Goal: Task Accomplishment & Management: Manage account settings

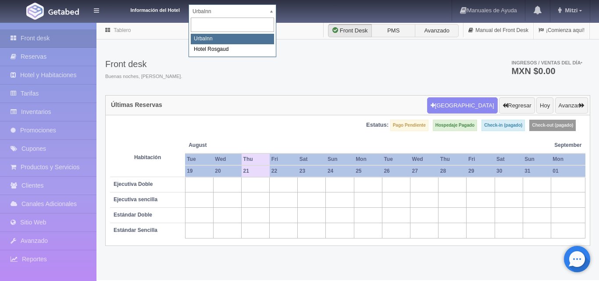
click at [272, 22] on body "Información del Hotel UrbaInn UrbaInn Hotel Rosgaud Manuales de Ayuda Actualiza…" at bounding box center [299, 151] width 599 height 258
select select "561"
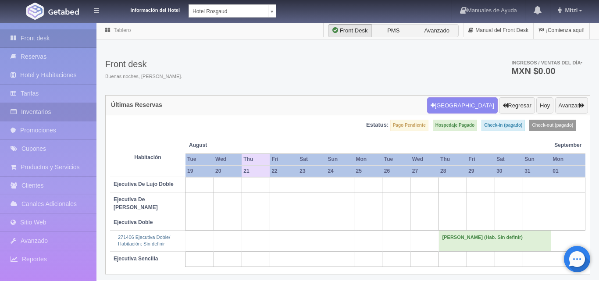
click at [51, 112] on link "Inventarios" at bounding box center [48, 112] width 96 height 18
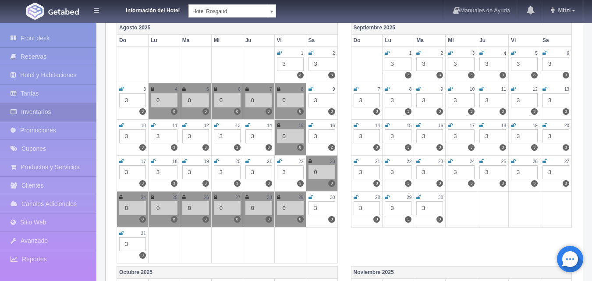
scroll to position [132, 0]
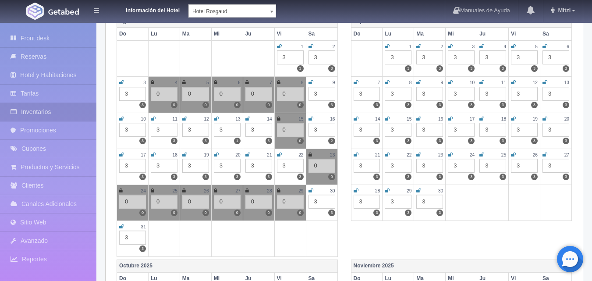
click at [226, 167] on div "3" at bounding box center [227, 166] width 27 height 14
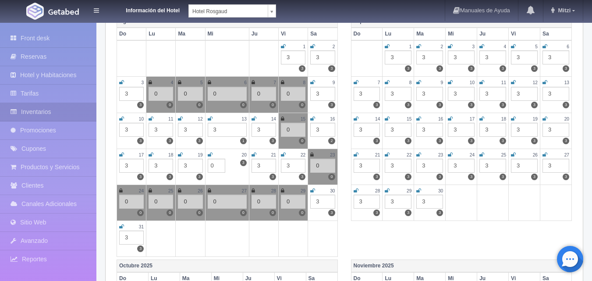
type input "0"
click at [212, 155] on icon at bounding box center [210, 154] width 5 height 5
click at [267, 163] on div "3" at bounding box center [264, 166] width 25 height 14
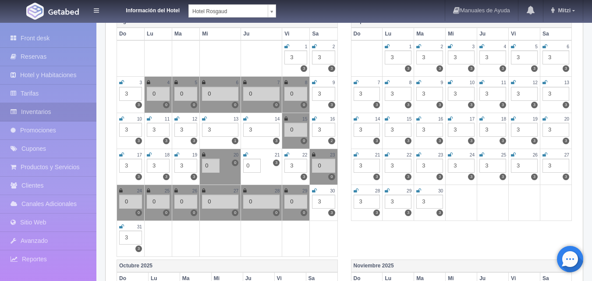
type input "0"
click at [249, 155] on div "21" at bounding box center [261, 154] width 36 height 7
click at [247, 153] on icon at bounding box center [245, 154] width 5 height 5
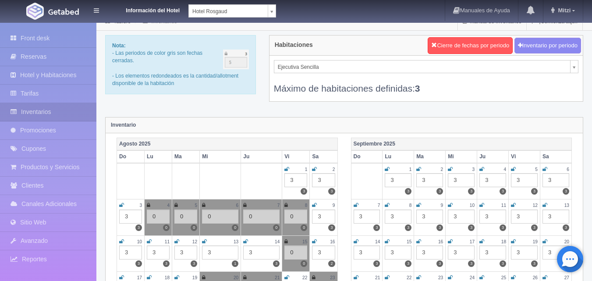
scroll to position [0, 0]
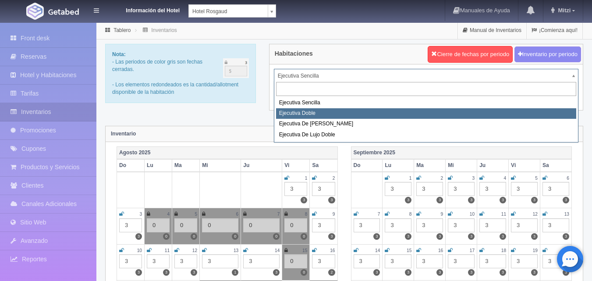
select select "1750"
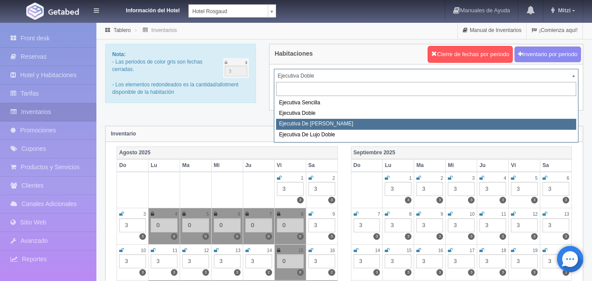
select select "1817"
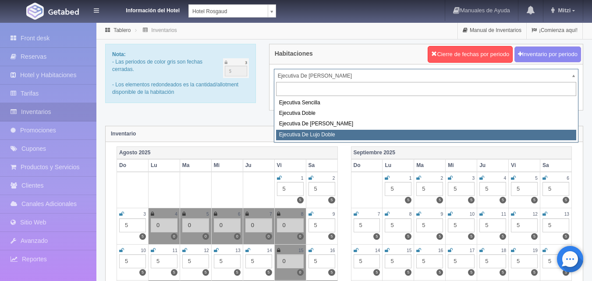
select select "1845"
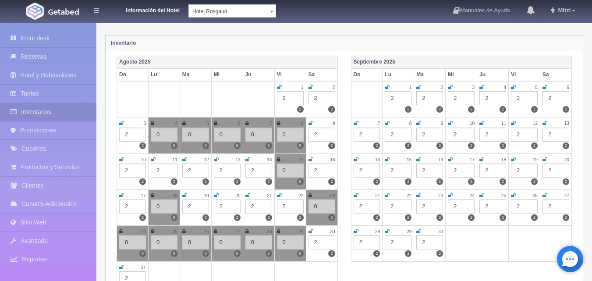
scroll to position [132, 0]
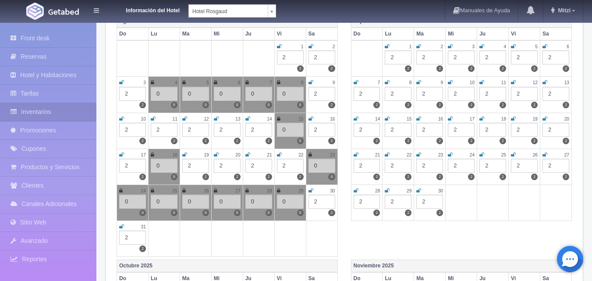
click at [232, 168] on div "2" at bounding box center [227, 166] width 27 height 14
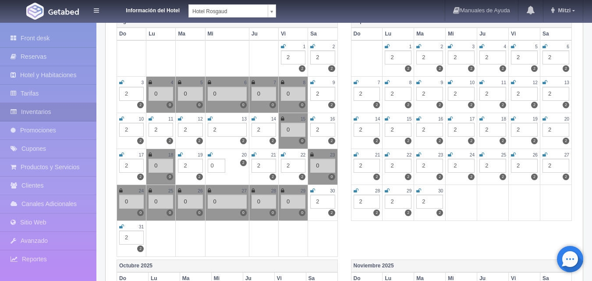
type input "0"
click at [210, 153] on icon at bounding box center [210, 154] width 5 height 5
click at [264, 165] on div "2" at bounding box center [264, 166] width 25 height 14
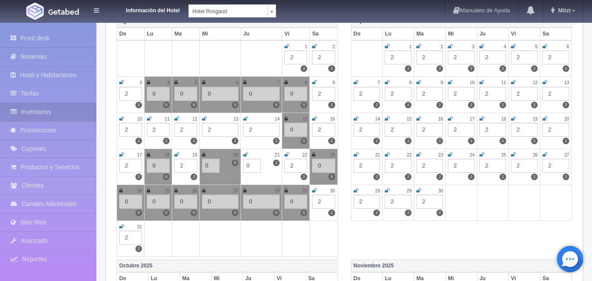
type input "0"
click at [246, 153] on icon at bounding box center [245, 154] width 5 height 5
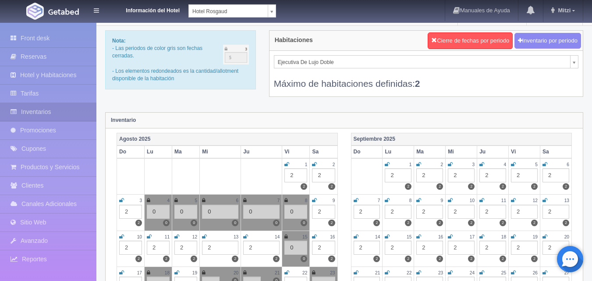
scroll to position [0, 0]
